Goal: Task Accomplishment & Management: Use online tool/utility

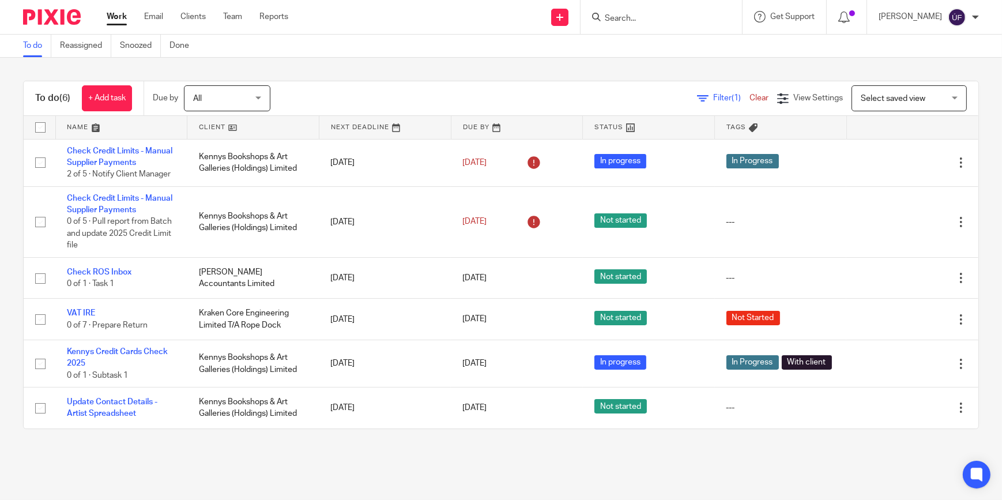
click at [650, 16] on input "Search" at bounding box center [656, 19] width 104 height 10
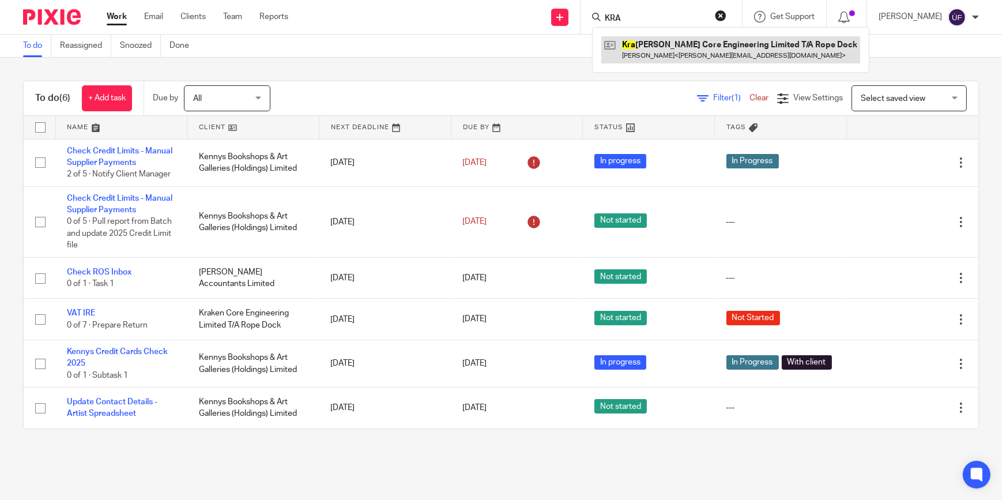
type input "KRA"
click at [662, 46] on link at bounding box center [730, 49] width 259 height 27
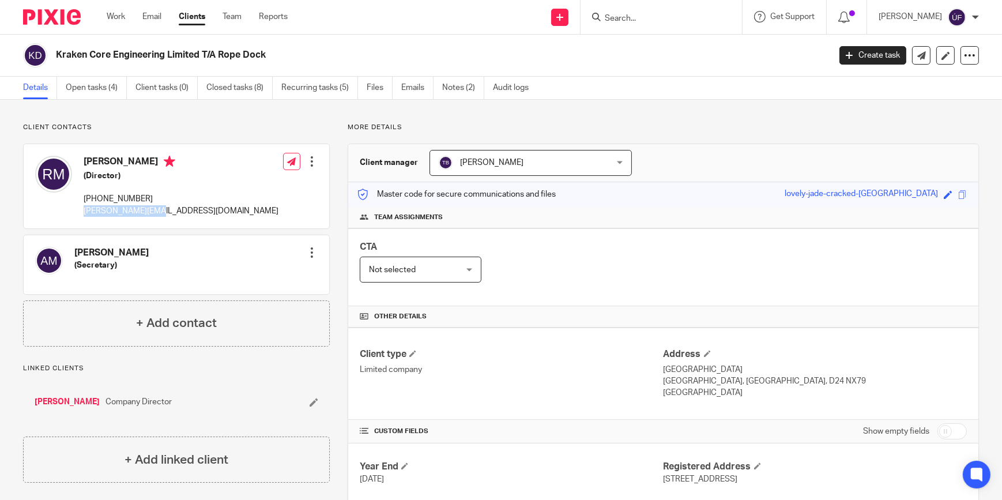
drag, startPoint x: 164, startPoint y: 213, endPoint x: 84, endPoint y: 214, distance: 80.2
click at [84, 214] on p "ross@ropedock.com" at bounding box center [181, 211] width 195 height 12
click at [111, 17] on link "Work" at bounding box center [116, 17] width 18 height 12
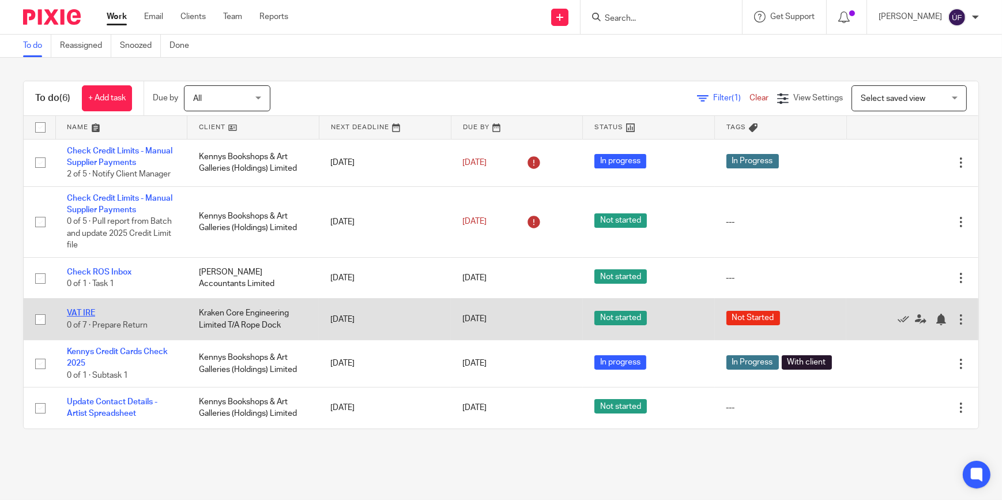
click at [92, 311] on link "VAT IRE" at bounding box center [81, 313] width 28 height 8
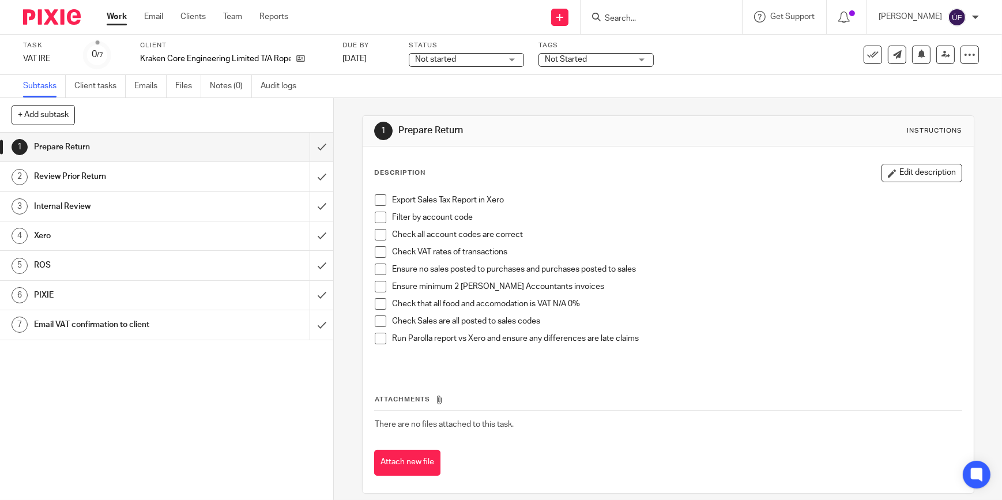
click at [381, 202] on span at bounding box center [381, 200] width 12 height 12
click at [381, 217] on span at bounding box center [381, 218] width 12 height 12
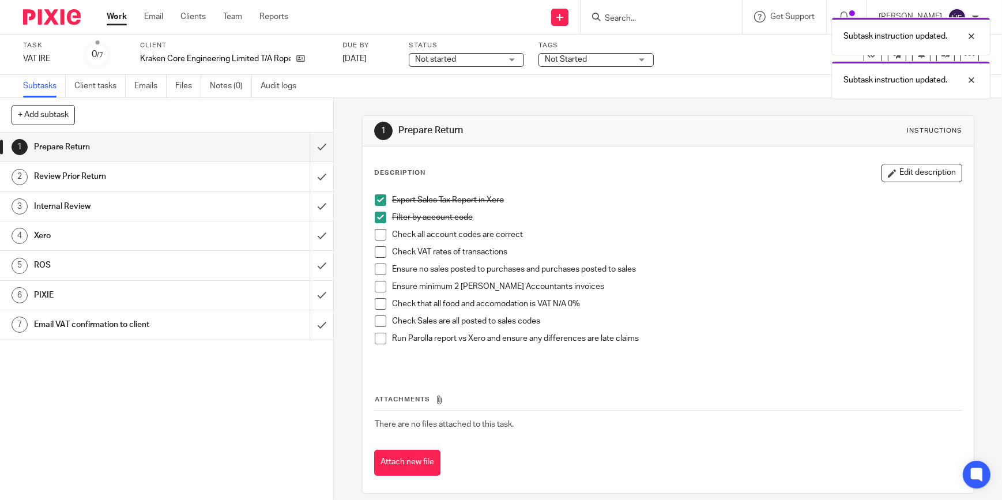
click at [379, 231] on span at bounding box center [381, 235] width 12 height 12
click at [378, 253] on span at bounding box center [381, 252] width 12 height 12
click at [378, 266] on span at bounding box center [381, 269] width 12 height 12
click at [378, 298] on span at bounding box center [381, 304] width 12 height 12
click at [377, 319] on span at bounding box center [381, 321] width 12 height 12
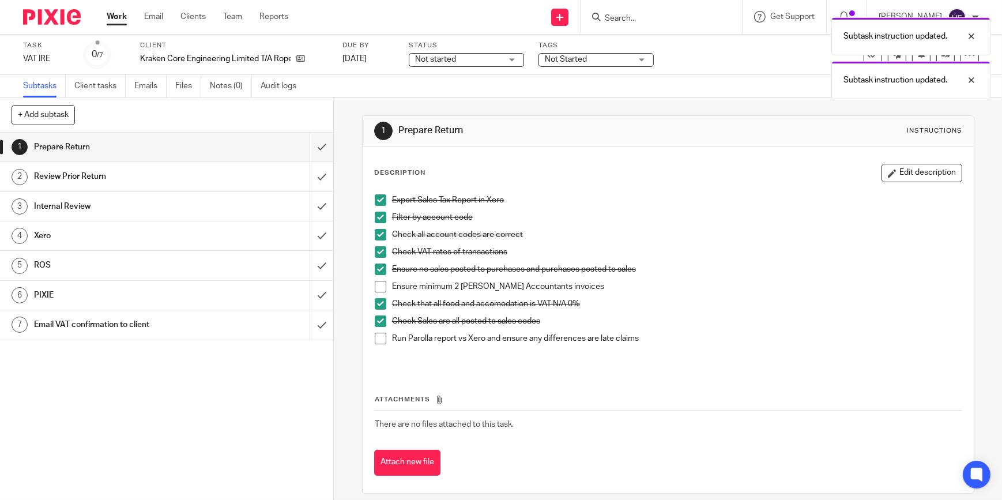
click at [198, 174] on h1 "Review Prior Return" at bounding box center [122, 176] width 176 height 17
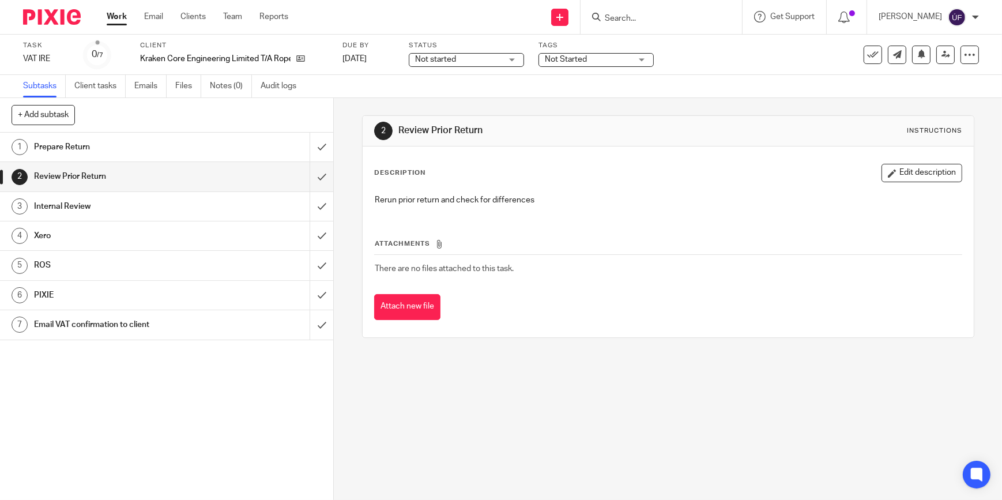
click at [248, 199] on div "Internal Review" at bounding box center [166, 206] width 265 height 17
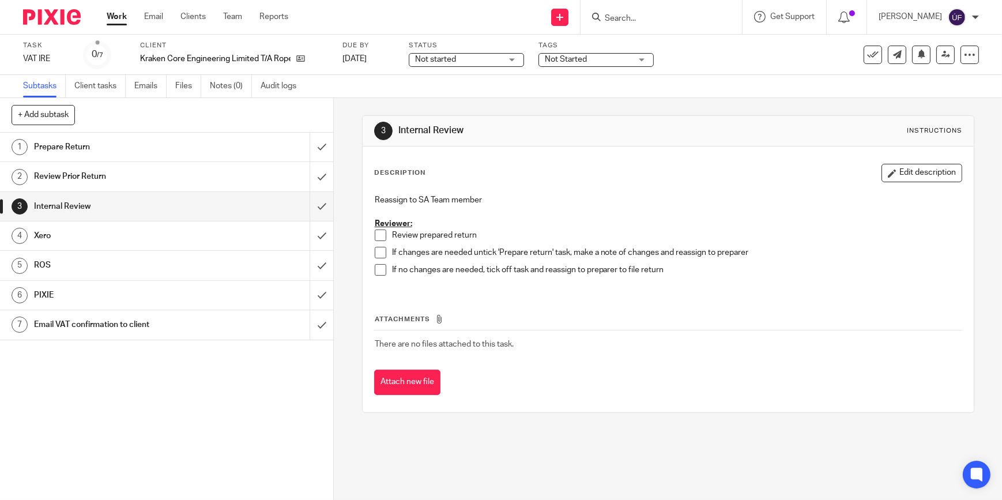
click at [246, 236] on div "Xero" at bounding box center [166, 235] width 265 height 17
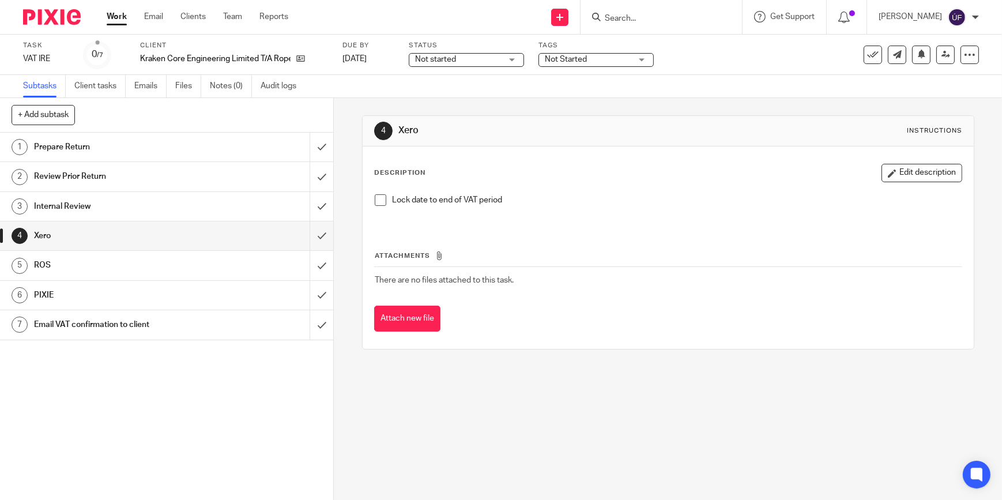
click at [234, 258] on div "ROS" at bounding box center [166, 265] width 265 height 17
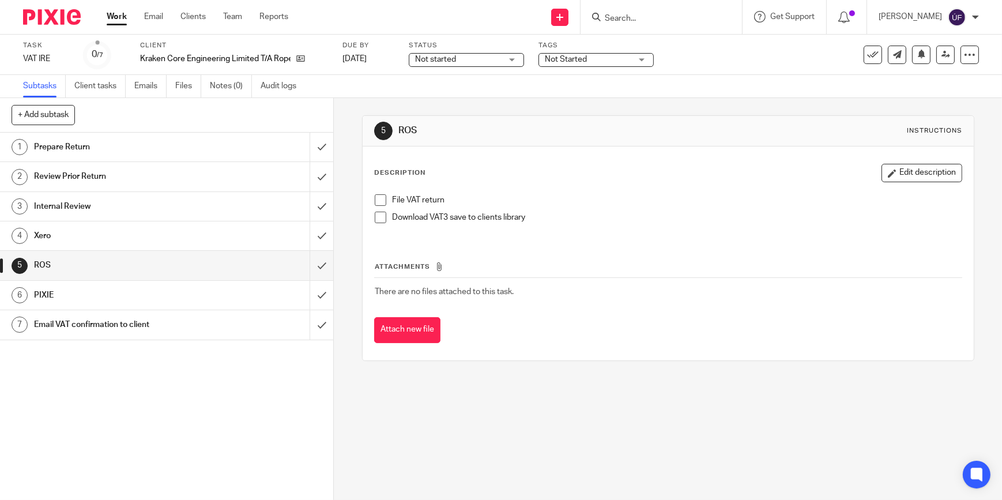
click at [225, 300] on div "PIXIE" at bounding box center [166, 295] width 265 height 17
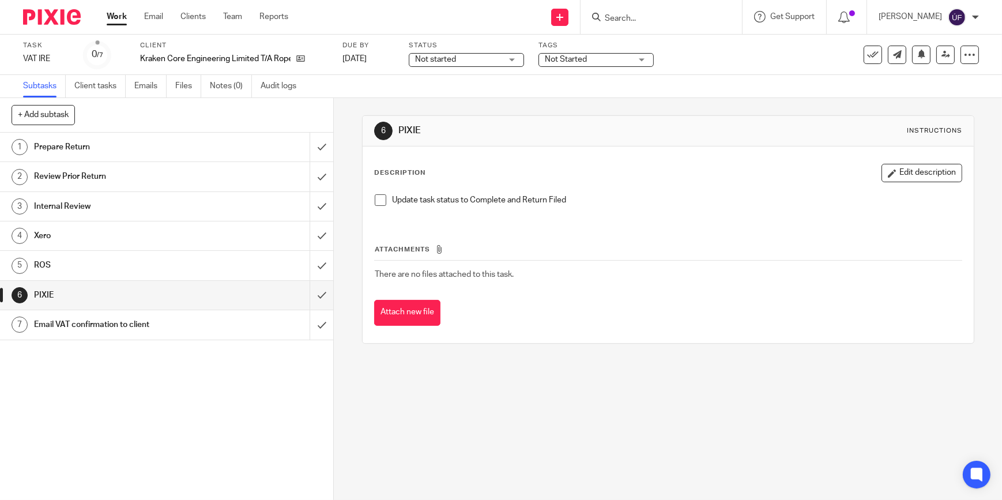
click at [221, 322] on div "Email VAT confirmation to client" at bounding box center [166, 324] width 265 height 17
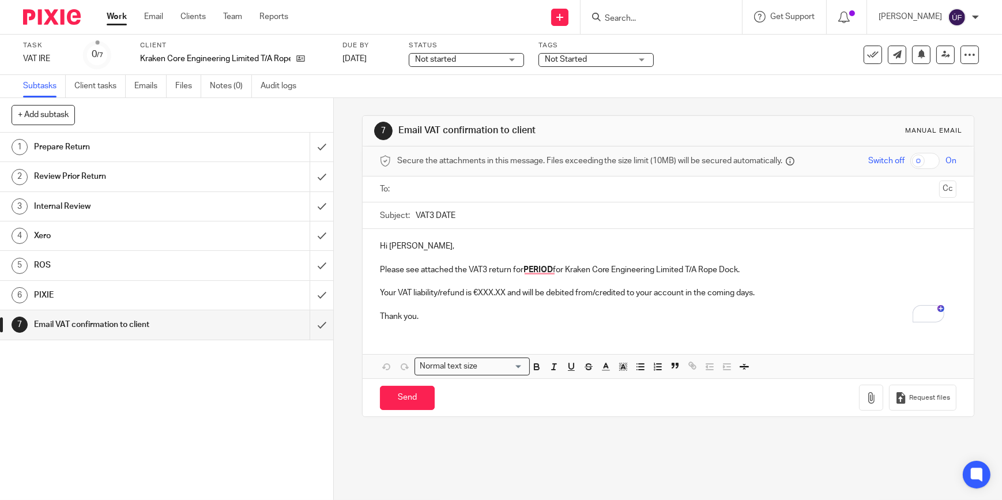
click at [152, 143] on h1 "Prepare Return" at bounding box center [122, 146] width 176 height 17
